Goal: Information Seeking & Learning: Learn about a topic

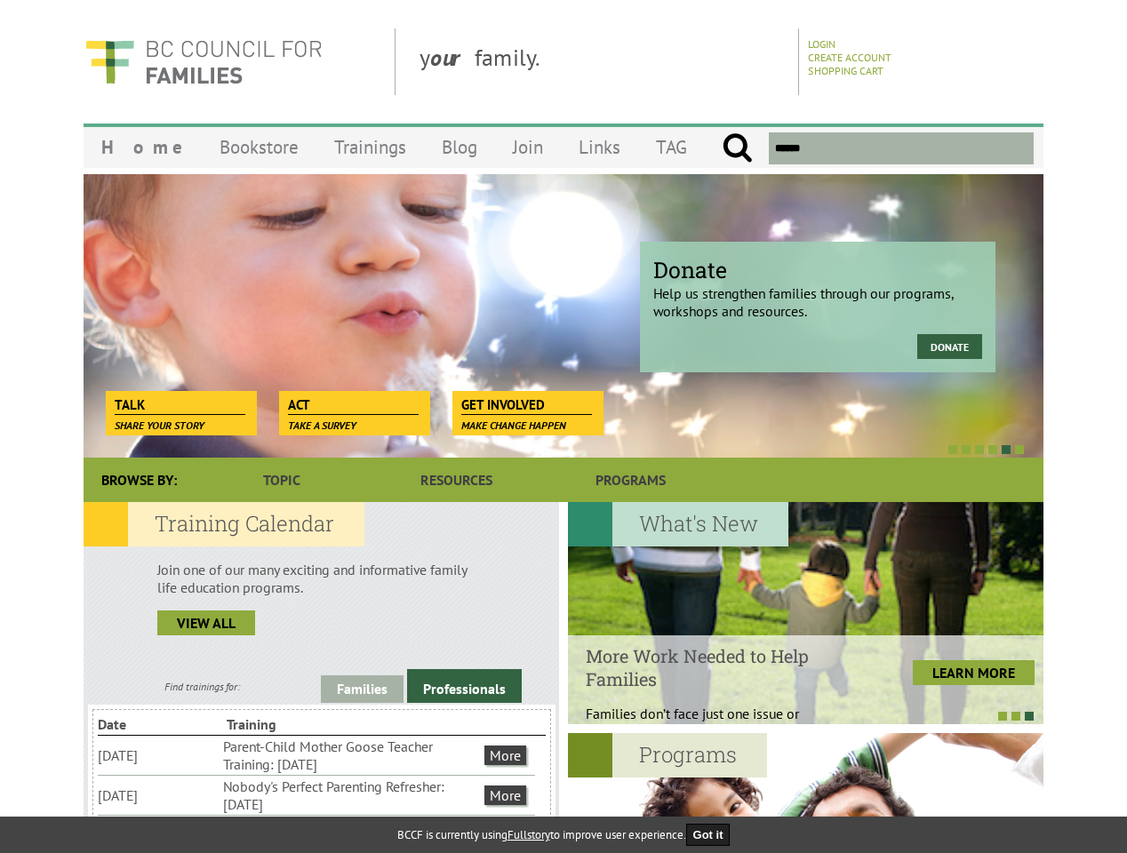
click at [564, 441] on div at bounding box center [544, 449] width 960 height 18
click at [564, 316] on div "Donate Help us strengthen families through our programs, workshops and resource…" at bounding box center [564, 315] width 960 height 284
click at [544, 449] on div at bounding box center [544, 449] width 960 height 18
click at [362, 689] on link "Families" at bounding box center [362, 689] width 83 height 28
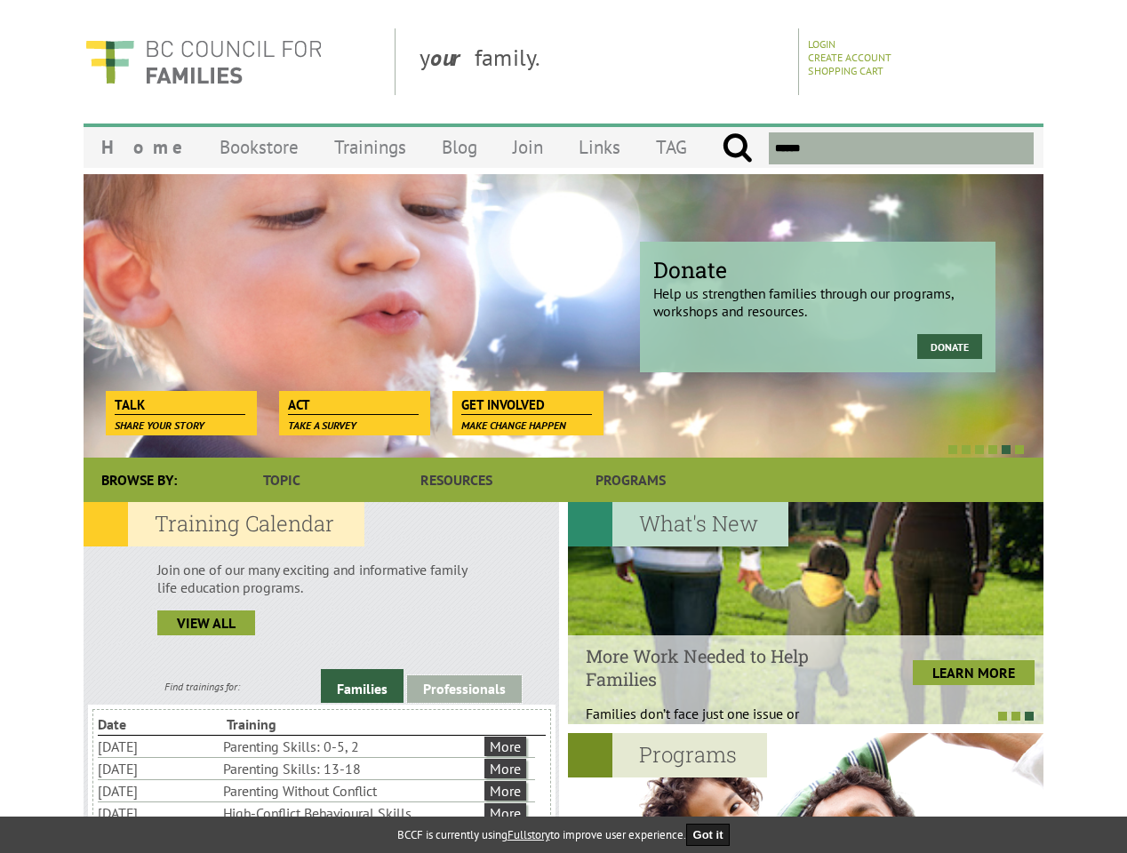
click at [464, 686] on link "Professionals" at bounding box center [464, 689] width 115 height 28
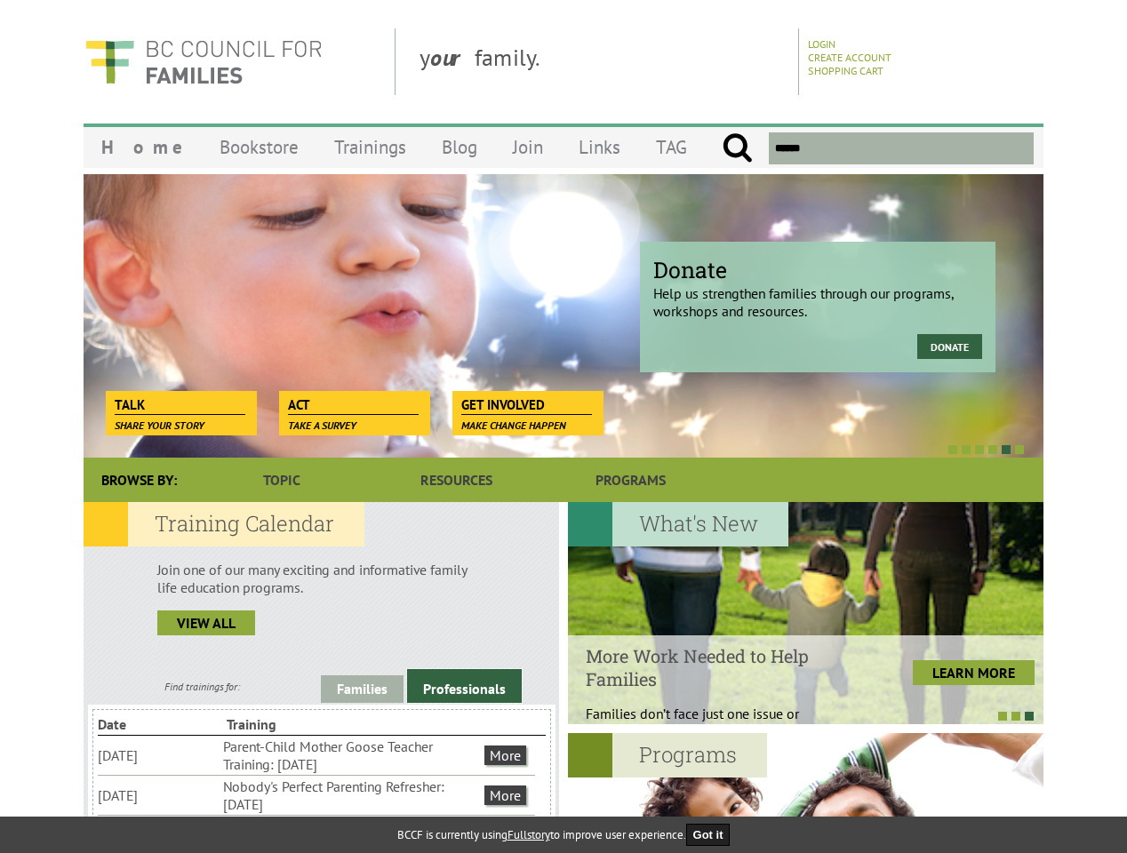
click at [316, 795] on li "Nobody's Perfect Parenting Refresher: [DATE]" at bounding box center [352, 795] width 258 height 39
click at [805, 613] on div at bounding box center [806, 613] width 476 height 222
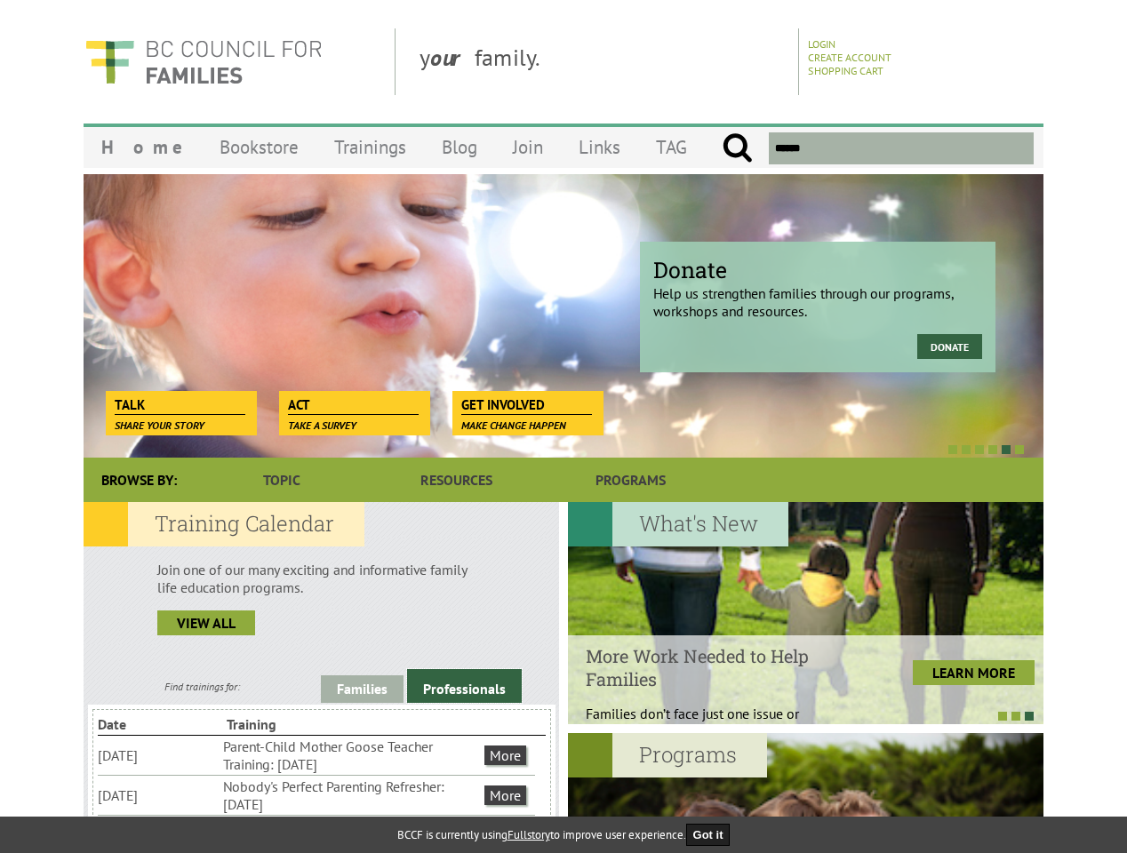
click at [796, 715] on div at bounding box center [797, 716] width 476 height 18
click at [714, 835] on button "Got it" at bounding box center [708, 835] width 44 height 22
